Goal: Task Accomplishment & Management: Use online tool/utility

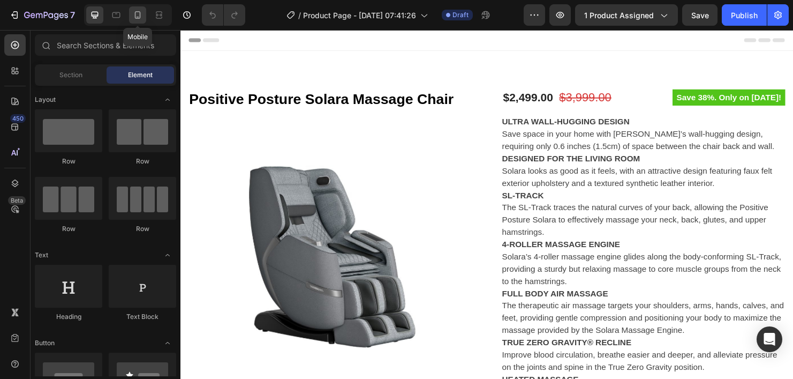
click at [134, 17] on icon at bounding box center [137, 15] width 11 height 11
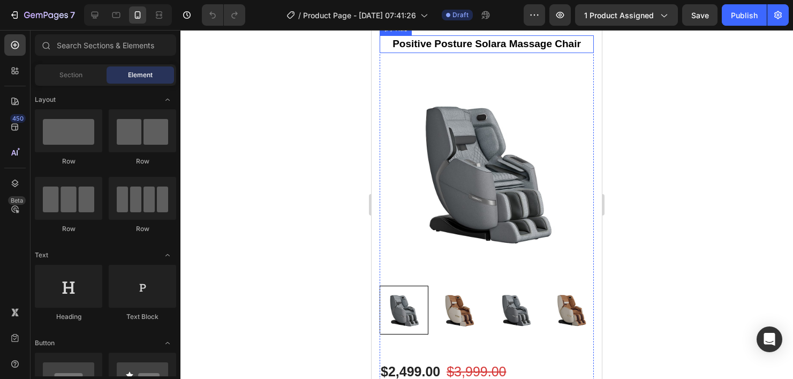
scroll to position [30, 0]
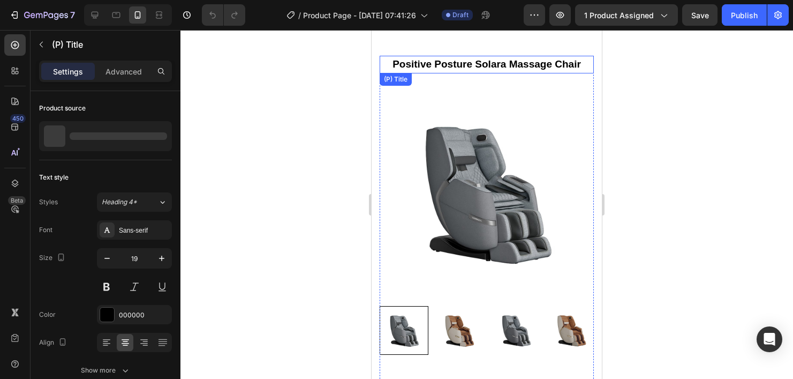
click at [494, 66] on h2 "Positive Posture Solara Massage Chair" at bounding box center [487, 65] width 214 height 18
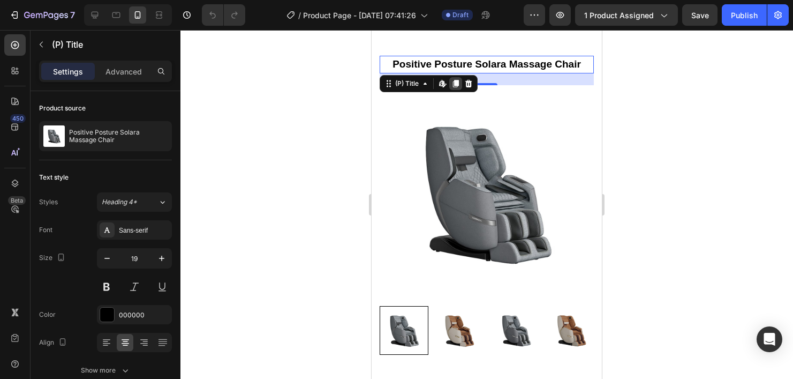
click at [455, 85] on icon at bounding box center [456, 84] width 6 height 8
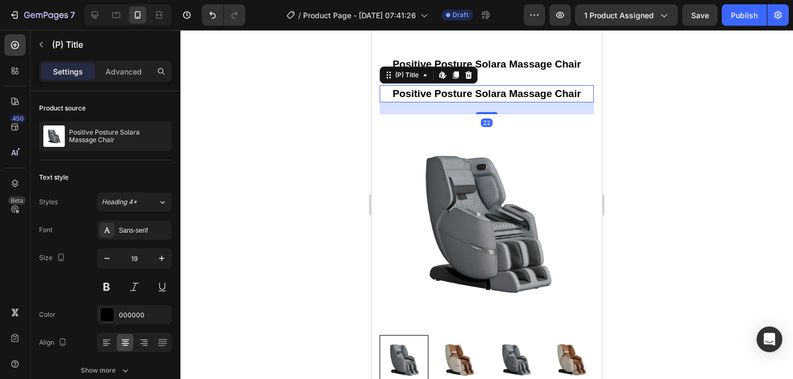
click at [572, 94] on h2 "Positive Posture Solara Massage Chair" at bounding box center [487, 94] width 214 height 18
click at [571, 94] on h2 "Positive Posture Solara Massage Chair" at bounding box center [487, 94] width 214 height 18
click at [468, 76] on icon at bounding box center [469, 75] width 9 height 9
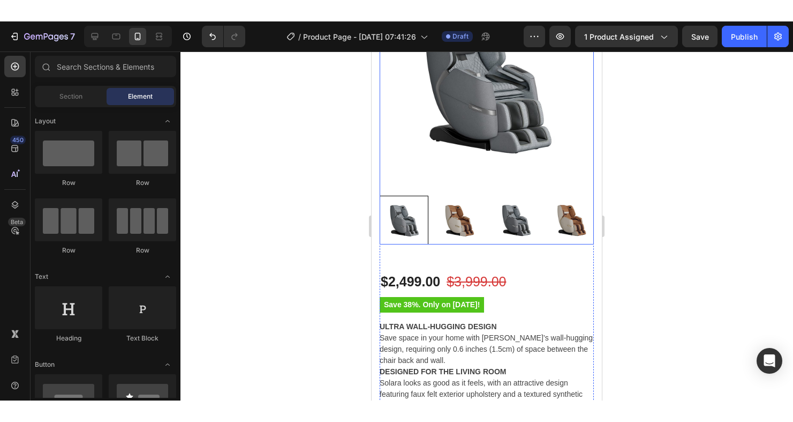
scroll to position [189, 0]
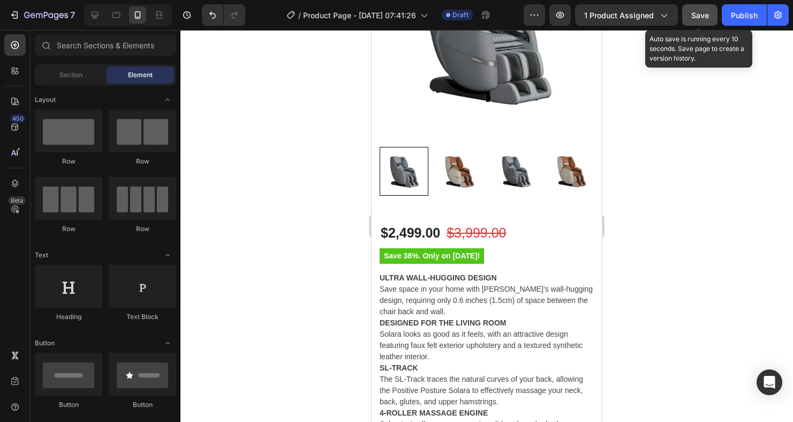
click at [694, 12] on span "Save" at bounding box center [701, 15] width 18 height 9
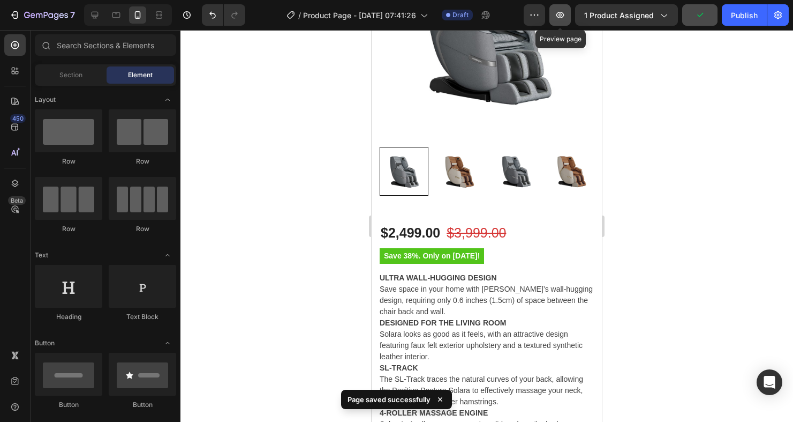
click at [558, 16] on icon "button" at bounding box center [561, 15] width 8 height 6
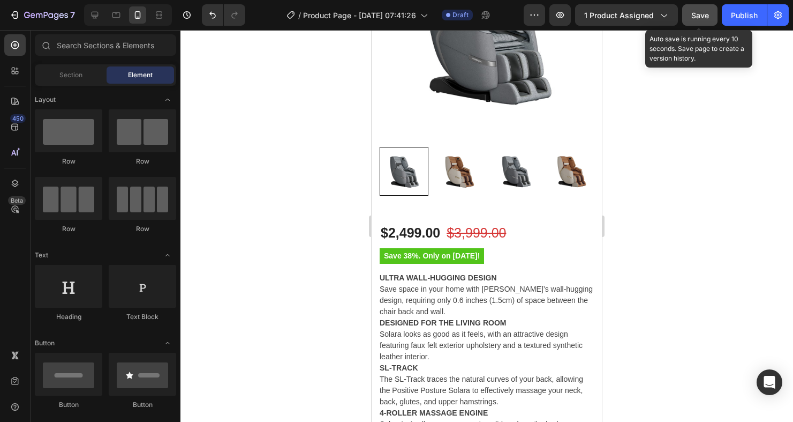
click at [693, 17] on span "Save" at bounding box center [701, 15] width 18 height 9
